Goal: Task Accomplishment & Management: Manage account settings

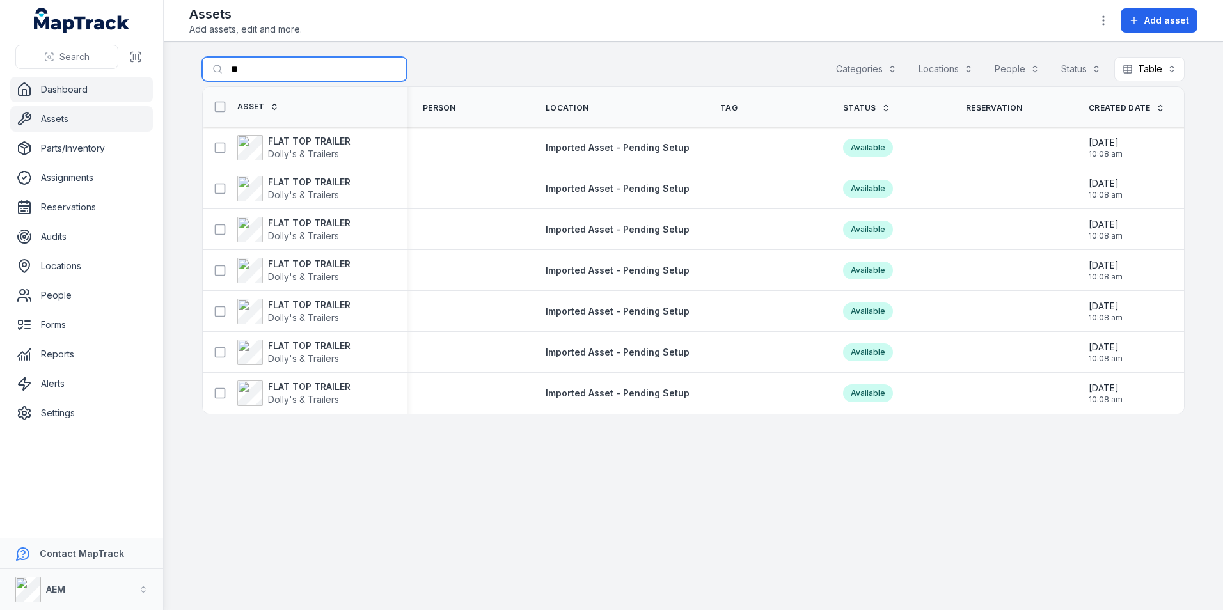
drag, startPoint x: 271, startPoint y: 76, endPoint x: 98, endPoint y: 80, distance: 173.3
click at [102, 80] on div "Search Dashboard Assets Parts/Inventory Assignments Reservations Audits Locatio…" at bounding box center [611, 305] width 1223 height 610
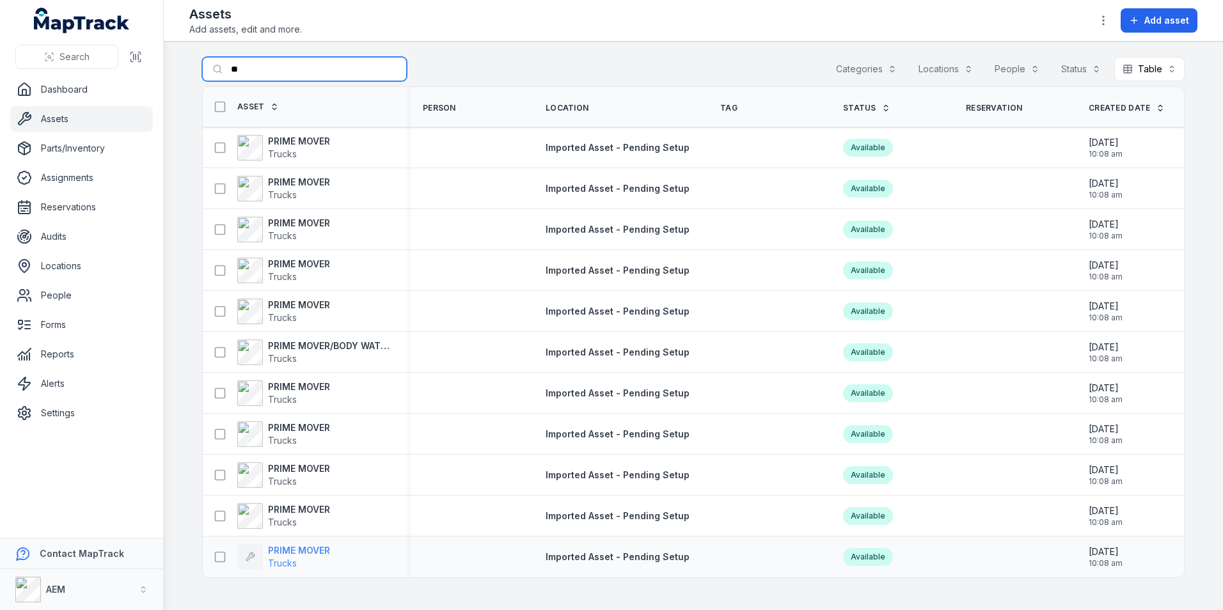
type input "**"
click at [318, 550] on strong "PRIME MOVER" at bounding box center [299, 550] width 62 height 13
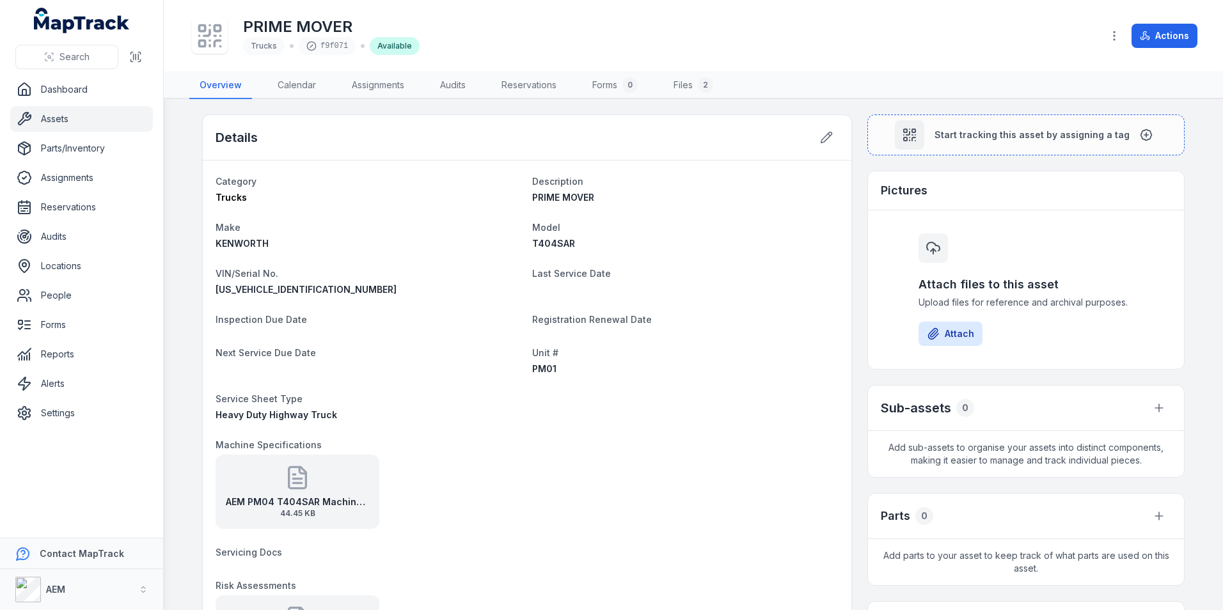
click at [825, 120] on div "Details" at bounding box center [527, 137] width 648 height 45
click at [824, 136] on icon at bounding box center [826, 137] width 13 height 13
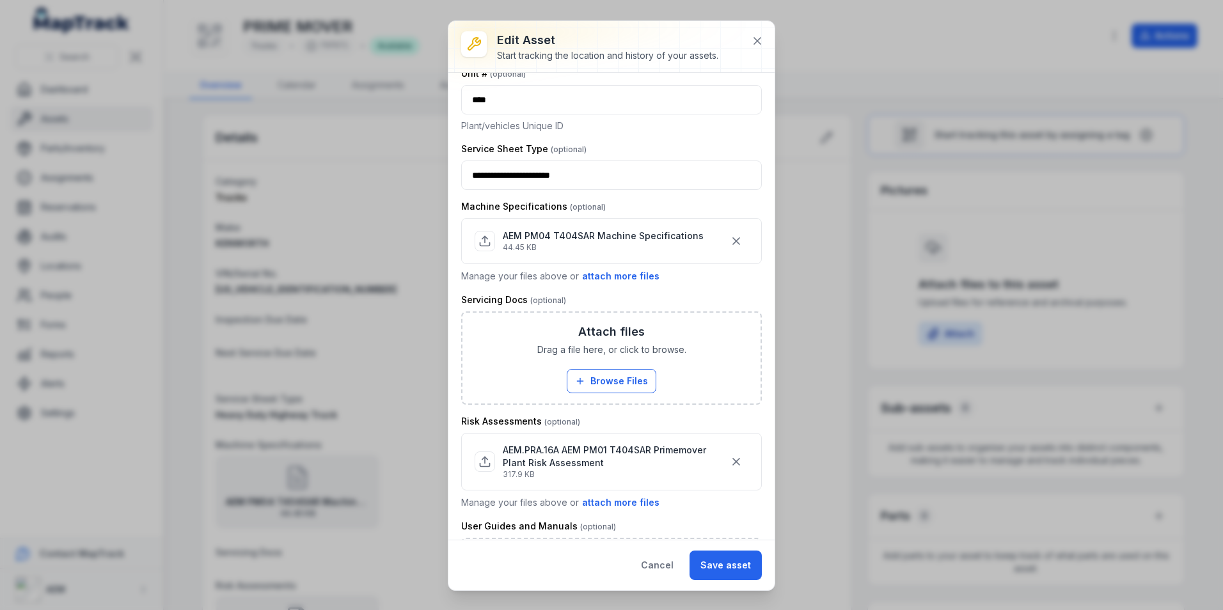
scroll to position [640, 0]
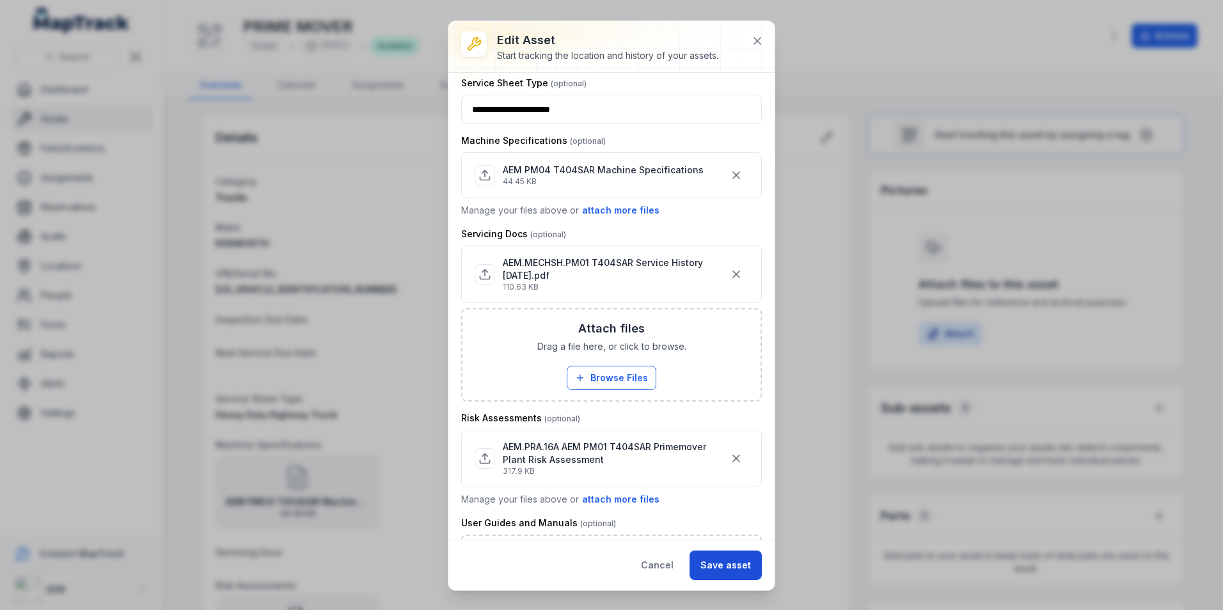
click at [730, 567] on button "Save asset" at bounding box center [725, 565] width 72 height 29
